Goal: Find specific page/section: Find specific page/section

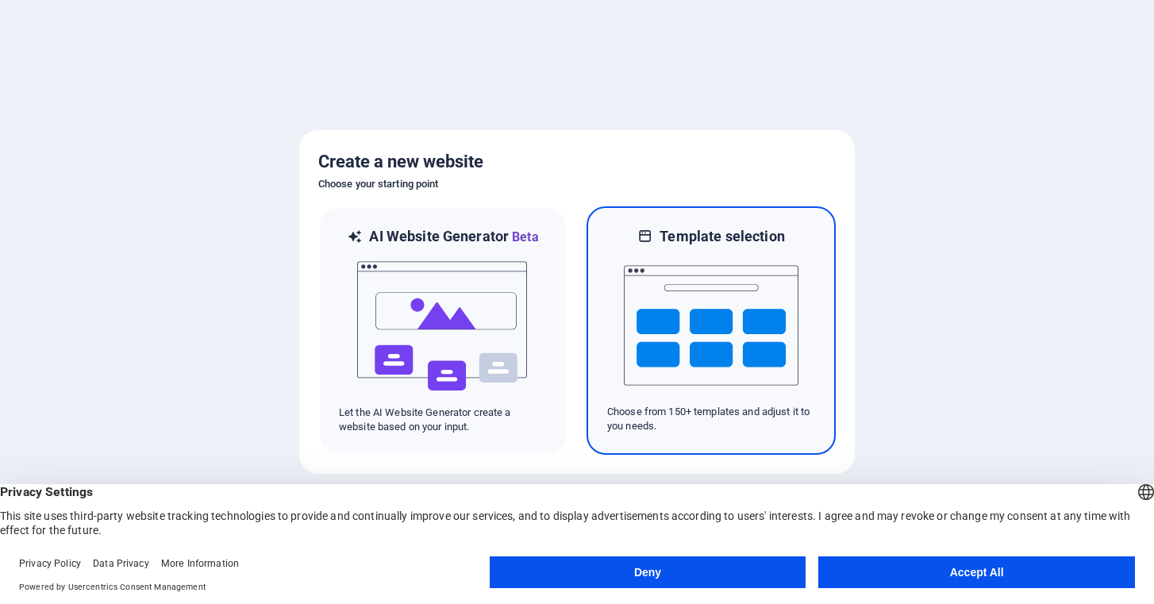
click at [697, 235] on h6 "Template selection" at bounding box center [722, 236] width 125 height 19
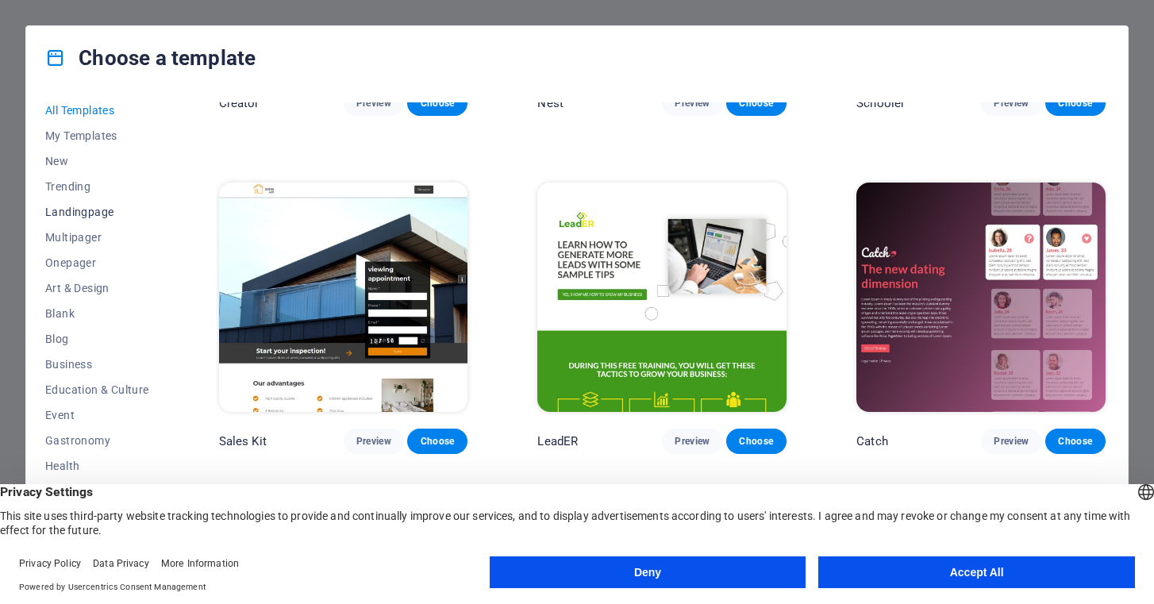
scroll to position [3, 0]
click at [84, 212] on span "Landingpage" at bounding box center [97, 213] width 104 height 13
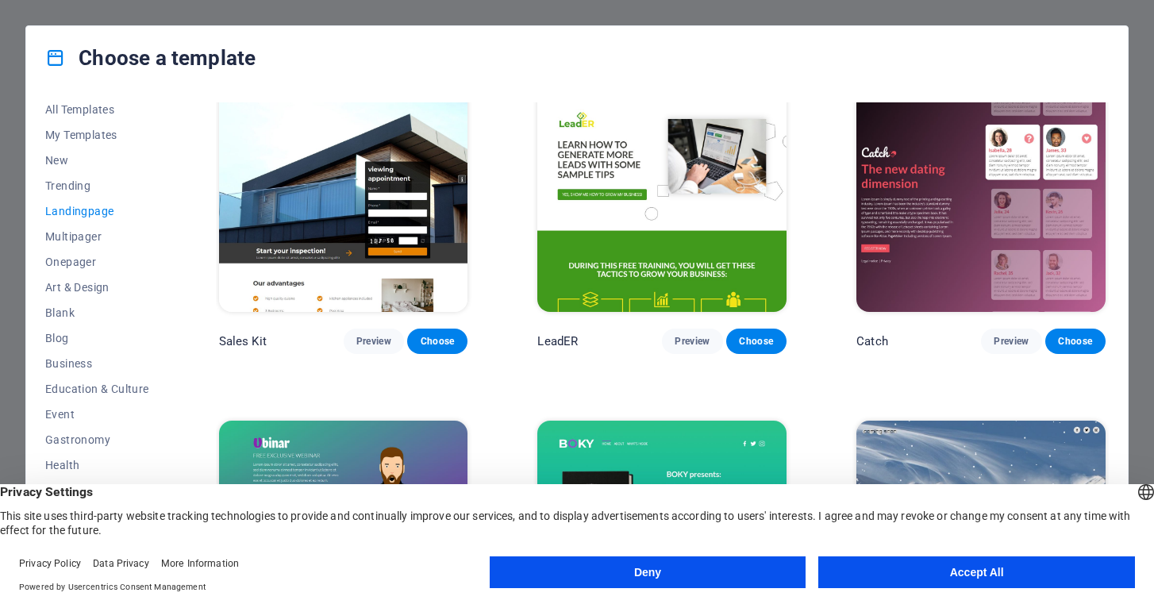
scroll to position [5, 0]
click at [94, 214] on span "Landingpage" at bounding box center [97, 212] width 104 height 13
click at [56, 337] on span "Blog" at bounding box center [97, 339] width 104 height 13
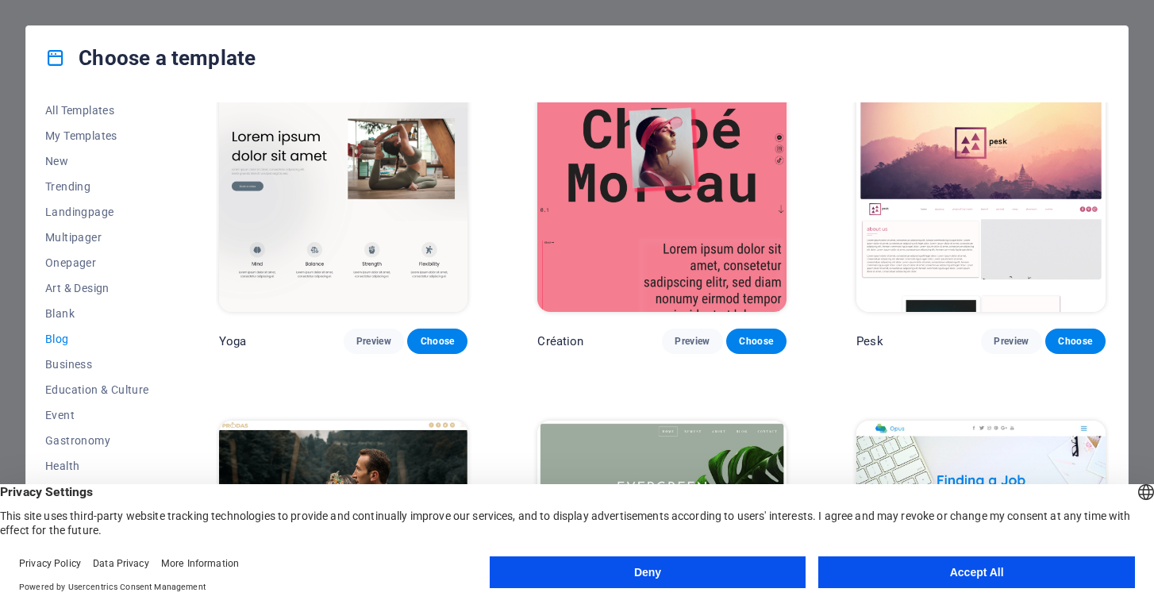
click at [56, 341] on span "Blog" at bounding box center [97, 339] width 104 height 13
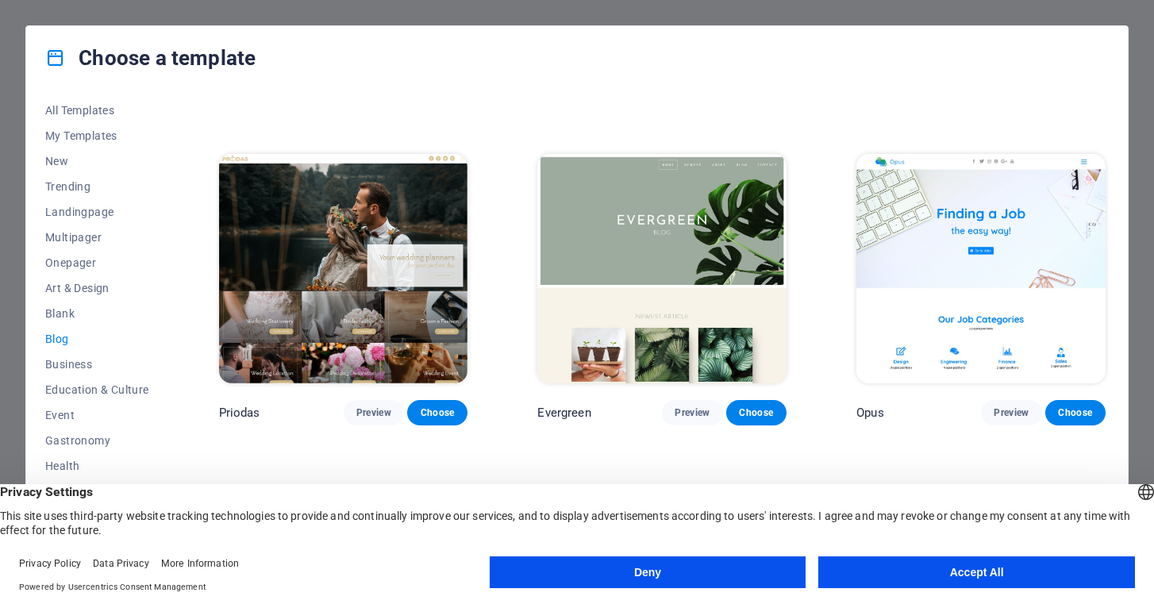
scroll to position [2320, 0]
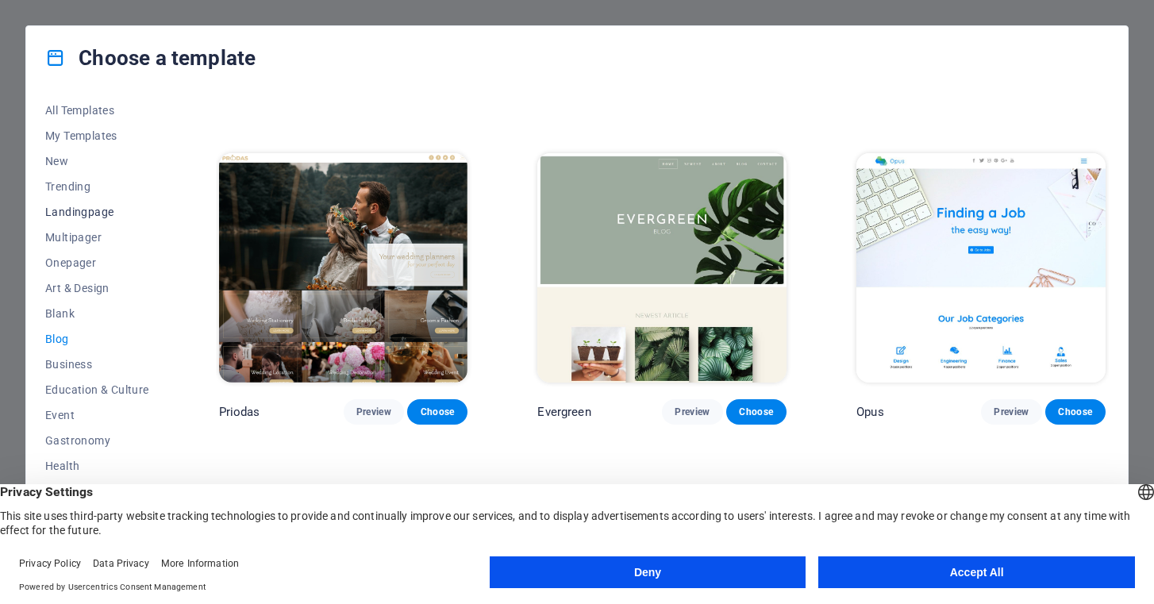
click at [75, 209] on span "Landingpage" at bounding box center [97, 212] width 104 height 13
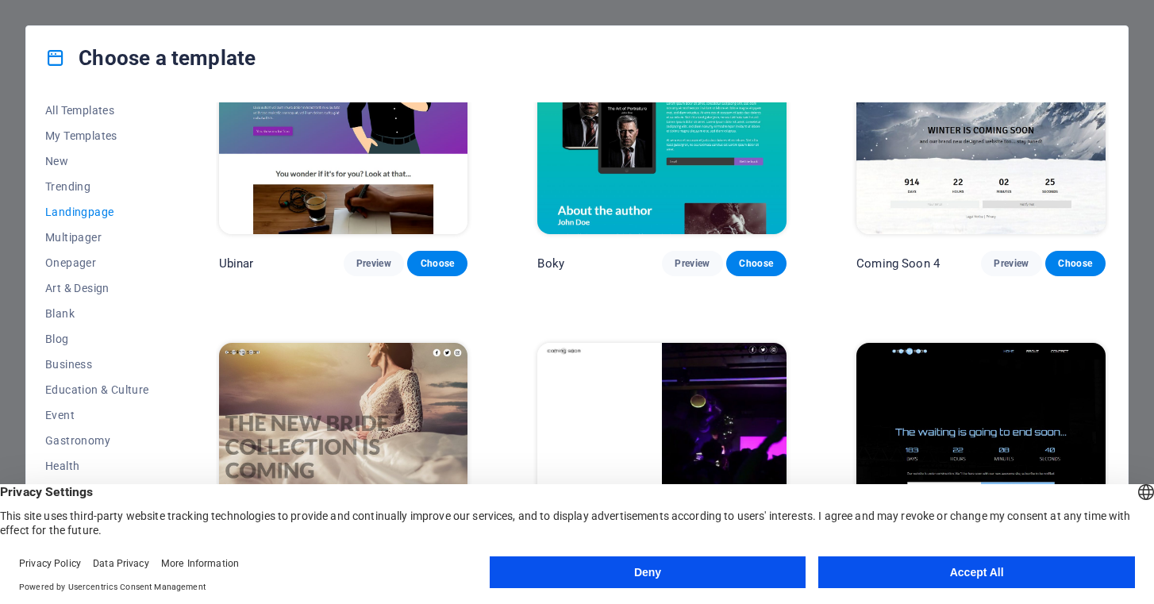
scroll to position [2505, 0]
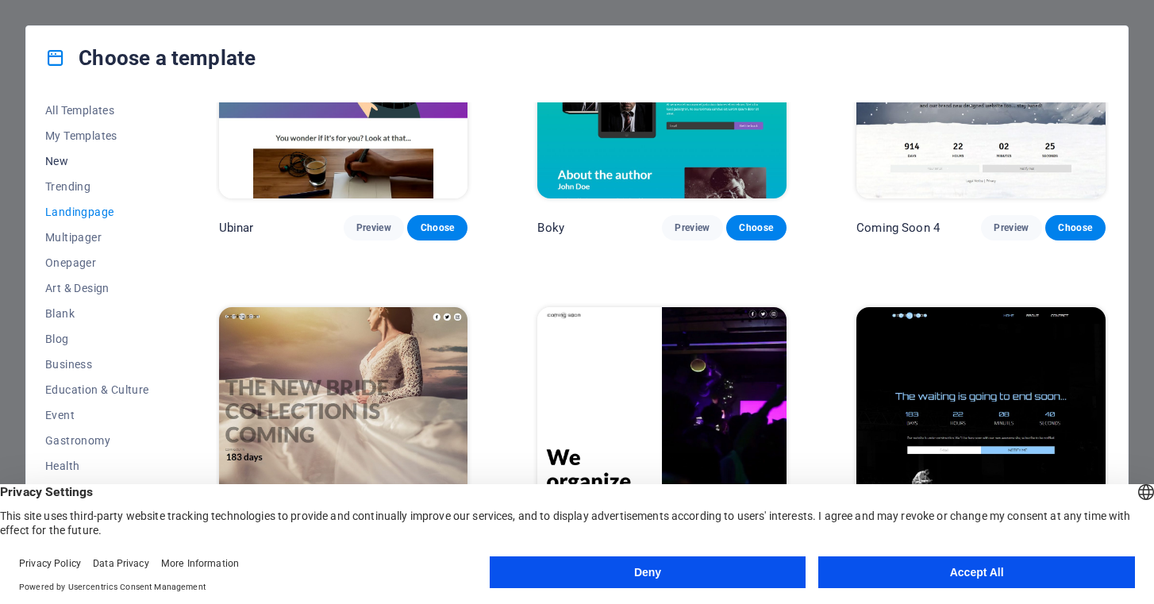
click at [63, 160] on span "New" at bounding box center [97, 161] width 104 height 13
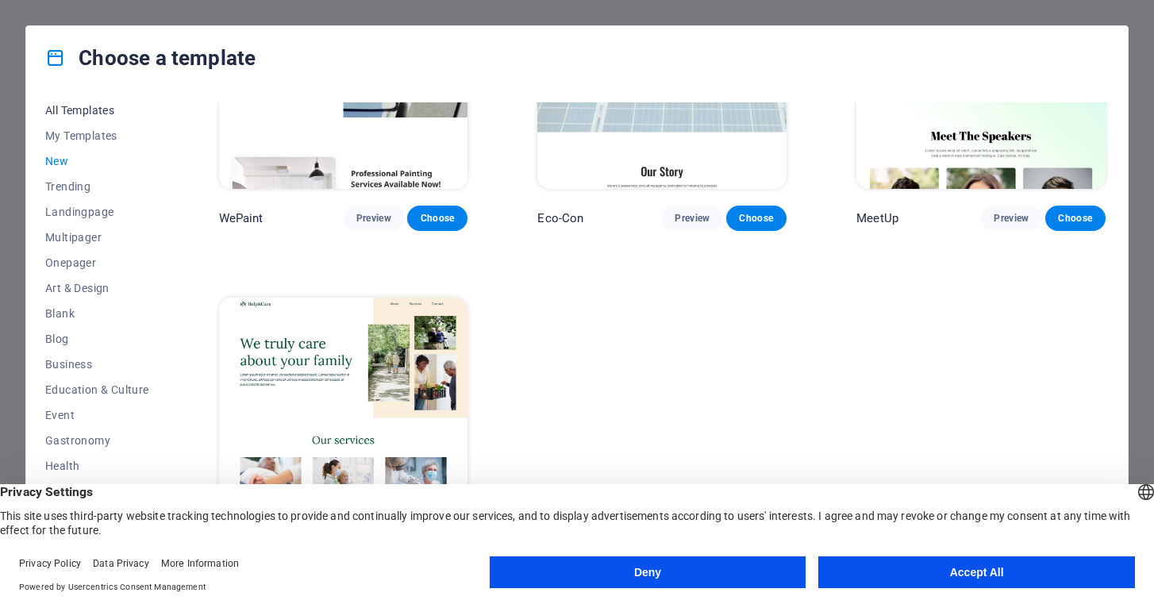
click at [90, 107] on span "All Templates" at bounding box center [97, 110] width 104 height 13
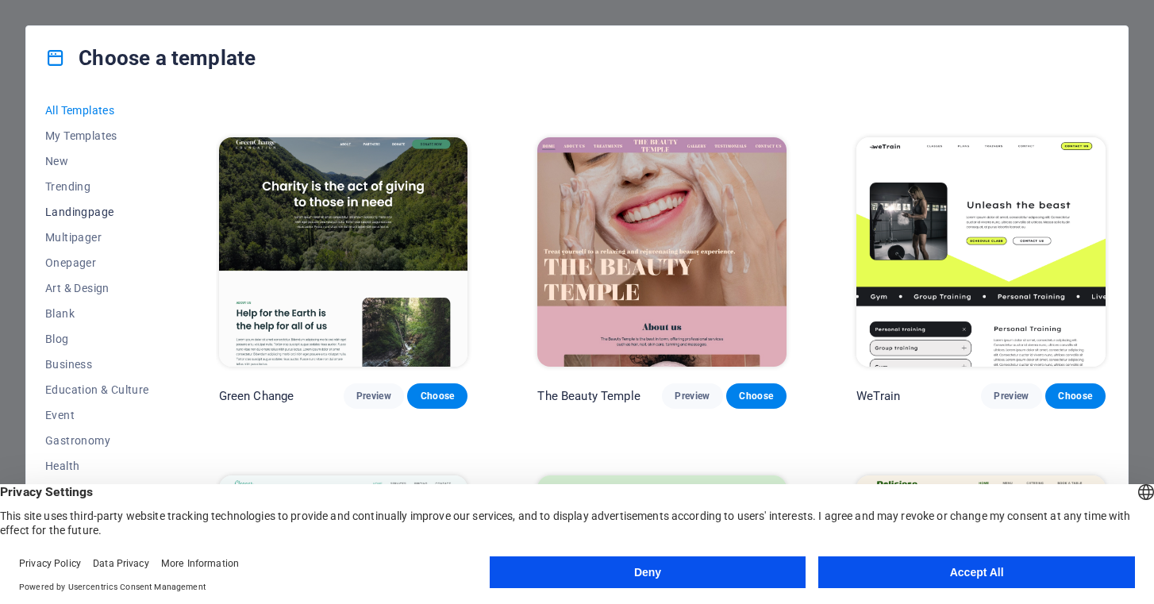
scroll to position [0, 0]
click at [99, 139] on span "My Templates" at bounding box center [97, 140] width 104 height 13
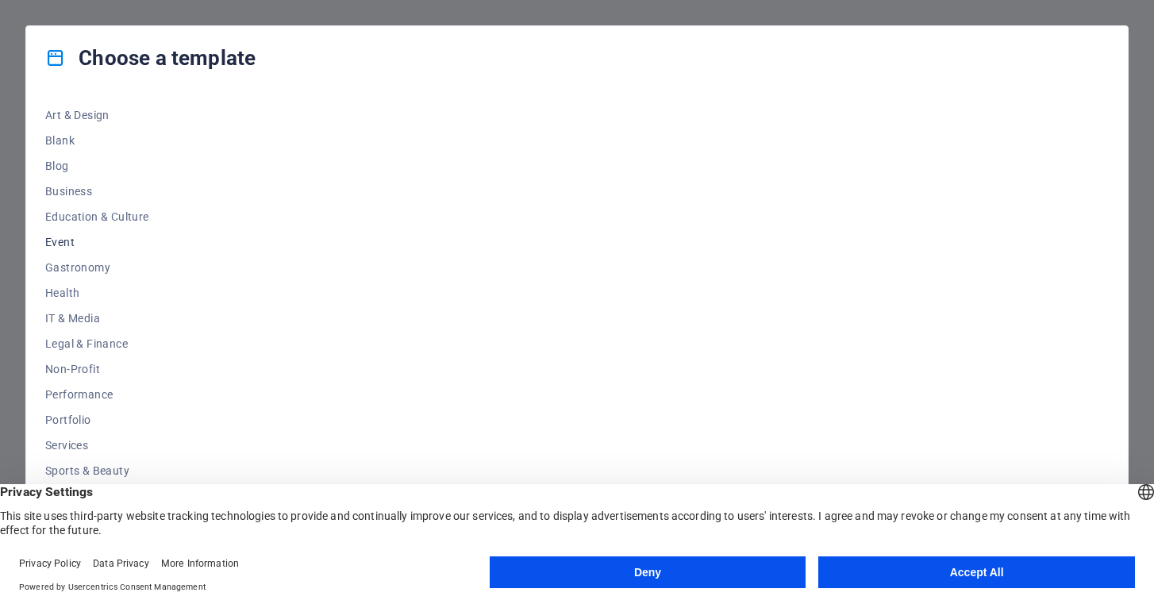
scroll to position [179, 0]
click at [83, 446] on span "Services" at bounding box center [97, 444] width 104 height 13
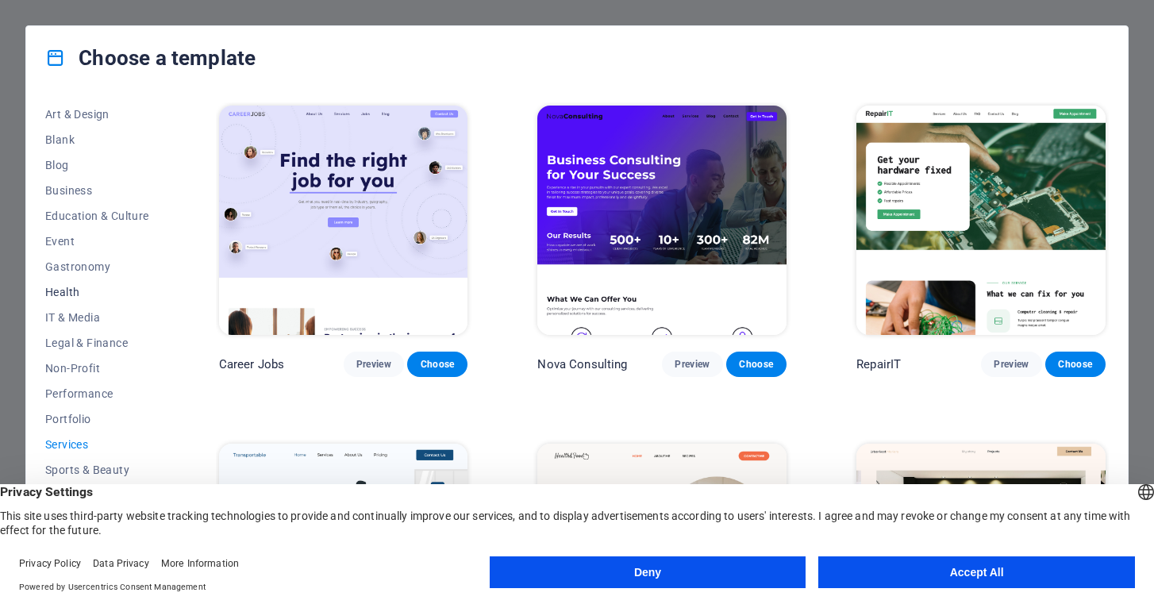
click at [79, 291] on span "Health" at bounding box center [97, 292] width 104 height 13
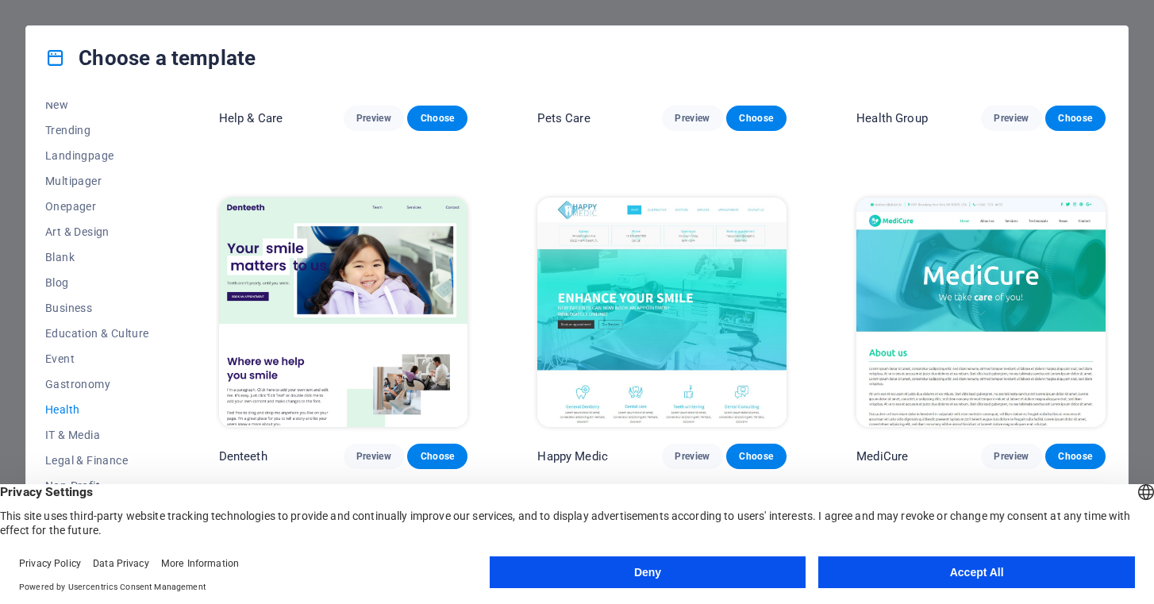
scroll to position [0, 0]
